Goal: Task Accomplishment & Management: Complete application form

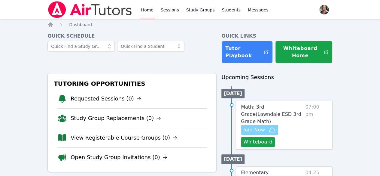
click at [259, 126] on span "Join Now" at bounding box center [255, 129] width 22 height 7
click at [164, 9] on link "Sessions" at bounding box center [170, 9] width 21 height 19
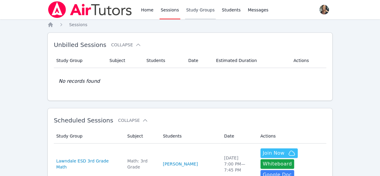
click at [196, 9] on link "Study Groups" at bounding box center [200, 9] width 31 height 19
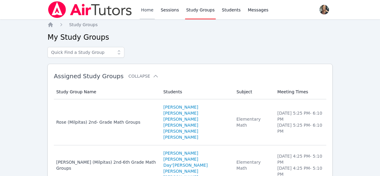
click at [153, 11] on link "Home" at bounding box center [147, 9] width 15 height 19
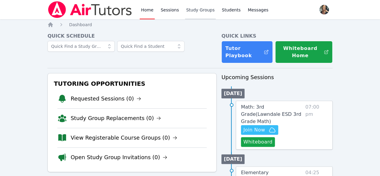
click at [200, 13] on link "Study Groups" at bounding box center [200, 9] width 31 height 19
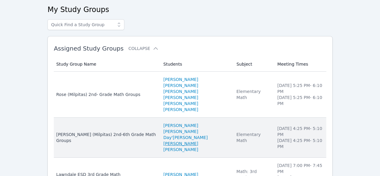
scroll to position [50, 0]
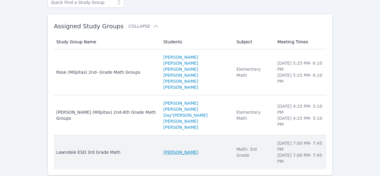
click at [165, 149] on link "[PERSON_NAME]" at bounding box center [181, 152] width 35 height 6
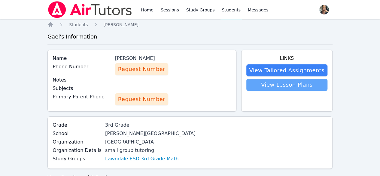
click at [265, 86] on link "View Lesson Plans" at bounding box center [287, 85] width 81 height 12
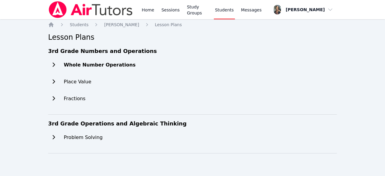
click at [65, 64] on h2 "Whole Number Operations" at bounding box center [100, 64] width 72 height 7
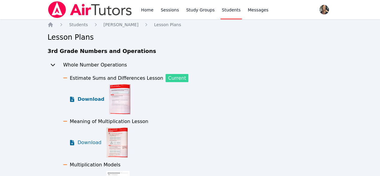
click at [77, 102] on link "Download" at bounding box center [86, 99] width 35 height 30
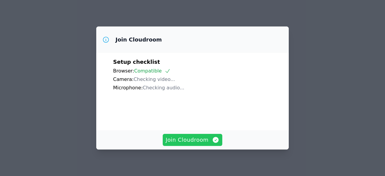
click at [183, 136] on span "Join Cloudroom" at bounding box center [193, 140] width 54 height 8
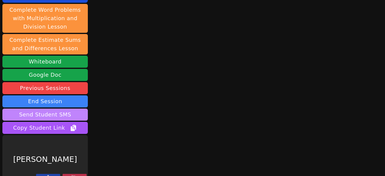
scroll to position [70, 0]
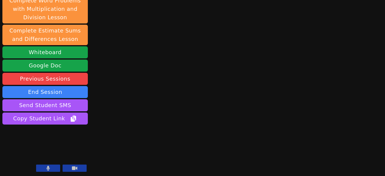
click at [72, 168] on icon at bounding box center [74, 168] width 5 height 5
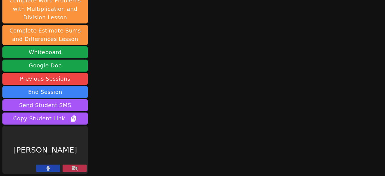
click at [48, 166] on icon at bounding box center [48, 168] width 4 height 5
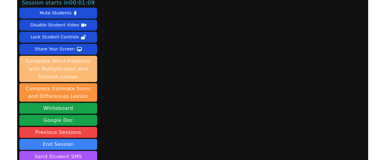
scroll to position [0, 0]
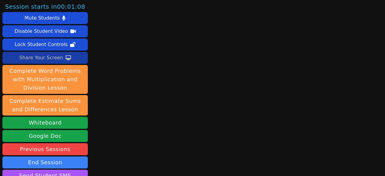
click at [50, 58] on div "Share Your Screen" at bounding box center [41, 58] width 44 height 10
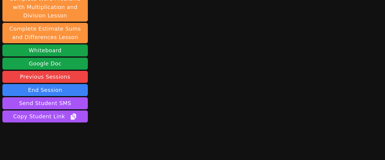
scroll to position [86, 0]
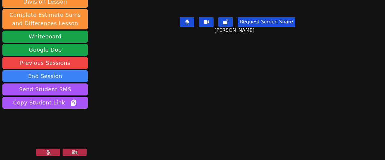
click at [69, 152] on button at bounding box center [75, 152] width 24 height 7
click at [52, 154] on button at bounding box center [48, 152] width 24 height 7
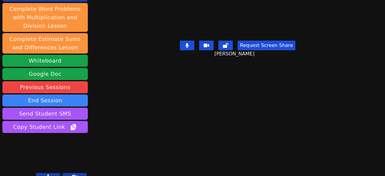
scroll to position [0, 0]
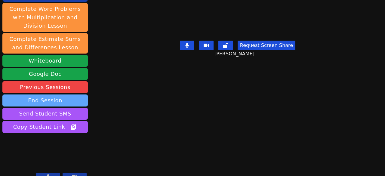
click at [56, 94] on button "End Session" at bounding box center [44, 100] width 85 height 12
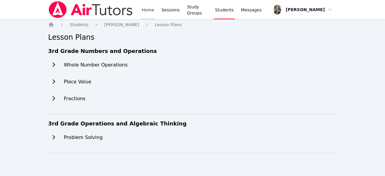
click at [148, 16] on link "Home" at bounding box center [147, 9] width 15 height 19
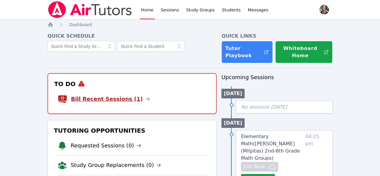
click at [105, 98] on link "Bill Recent Sessions (1)" at bounding box center [110, 99] width 79 height 8
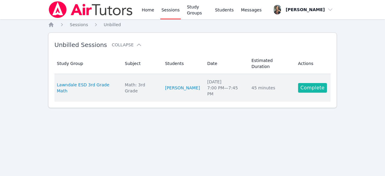
click at [305, 83] on link "Complete" at bounding box center [312, 88] width 29 height 10
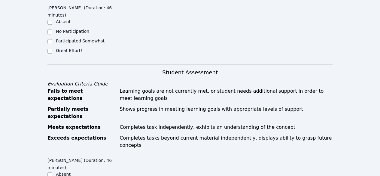
scroll to position [150, 0]
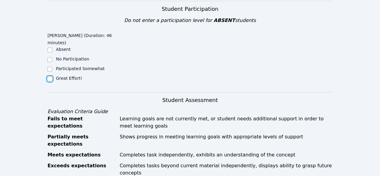
click at [49, 76] on input "Great Effort!" at bounding box center [50, 78] width 5 height 5
checkbox input "true"
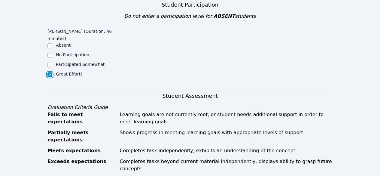
scroll to position [241, 0]
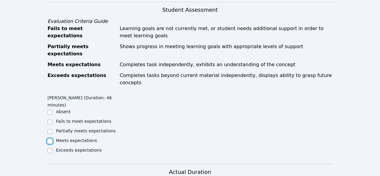
click at [49, 139] on input "Meets expectations" at bounding box center [50, 141] width 5 height 5
checkbox input "true"
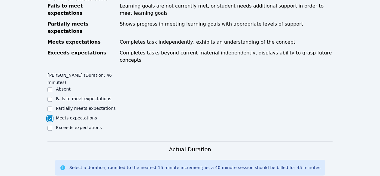
scroll to position [361, 0]
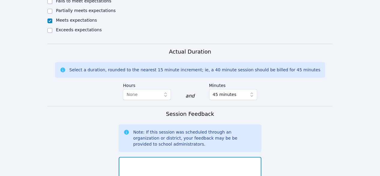
click at [153, 157] on textarea at bounding box center [190, 173] width 143 height 32
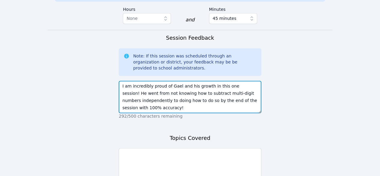
scroll to position [481, 0]
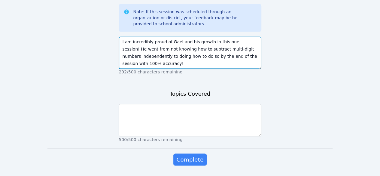
type textarea "I am incredibly proud of Gael and his growth in this one session! He went from …"
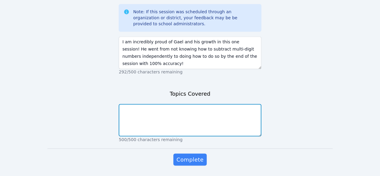
click at [177, 107] on textarea at bounding box center [190, 120] width 143 height 32
click at [164, 109] on textarea at bounding box center [190, 120] width 143 height 32
type textarea "Finding Differences"
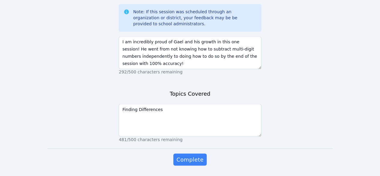
click at [197, 153] on div "Complete" at bounding box center [190, 165] width 143 height 24
click at [188, 155] on span "Complete" at bounding box center [190, 159] width 27 height 8
